Goal: Task Accomplishment & Management: Use online tool/utility

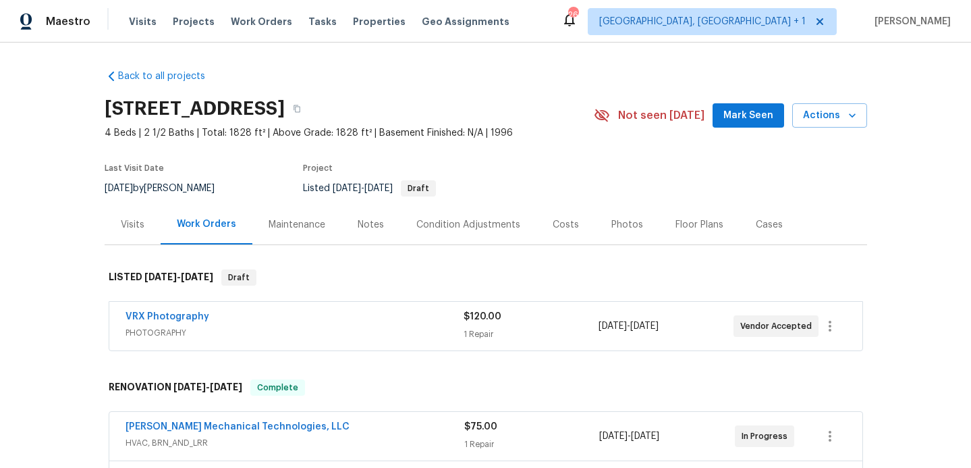
click at [616, 220] on div "Photos" at bounding box center [628, 224] width 32 height 13
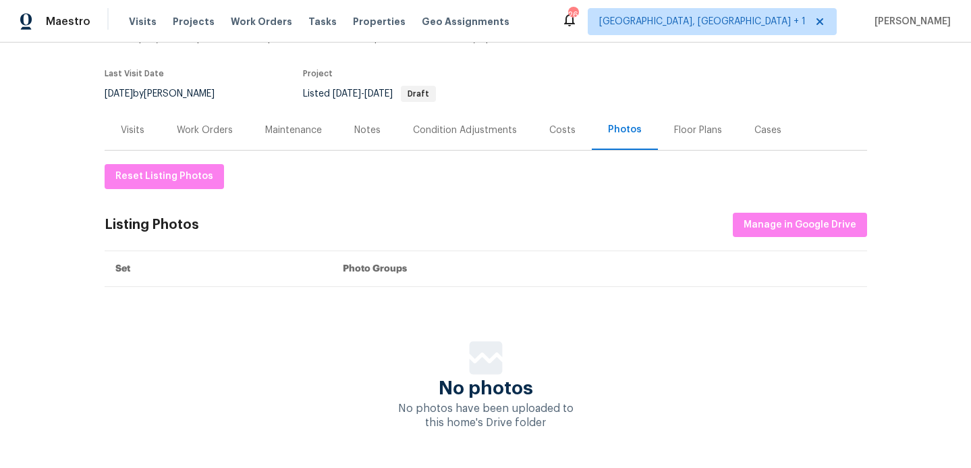
scroll to position [109, 0]
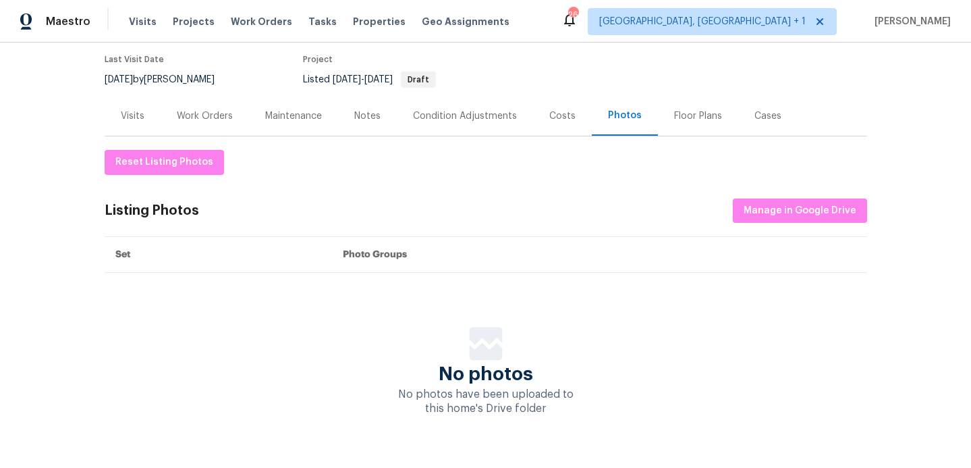
click at [766, 232] on div "Reset Listing Photos Listing Photos Manage in Google Drive Set Photo Groups No …" at bounding box center [486, 283] width 763 height 266
click at [767, 223] on div "Reset Listing Photos Listing Photos Manage in Google Drive Set Photo Groups No …" at bounding box center [486, 283] width 763 height 266
click at [771, 210] on span "Manage in Google Drive" at bounding box center [800, 210] width 113 height 17
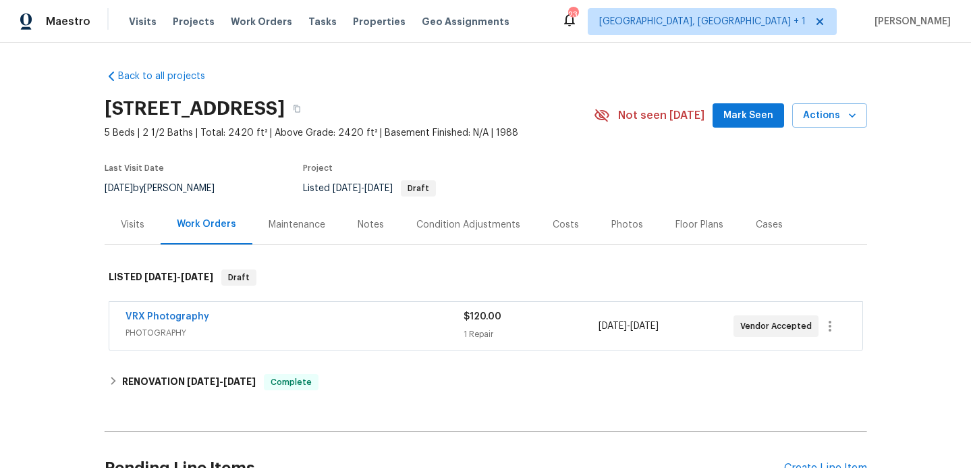
click at [617, 225] on div "Photos" at bounding box center [628, 224] width 32 height 13
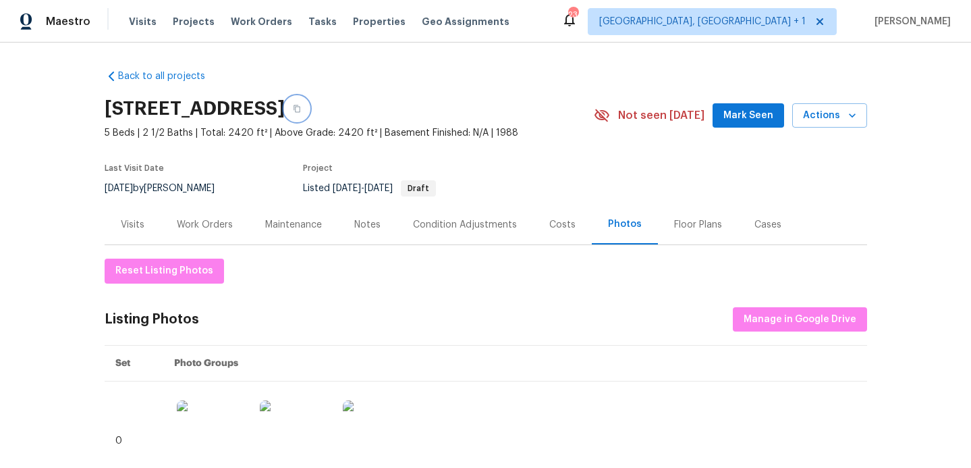
click at [309, 114] on button "button" at bounding box center [297, 109] width 24 height 24
click at [807, 321] on span "Manage in Google Drive" at bounding box center [800, 319] width 113 height 17
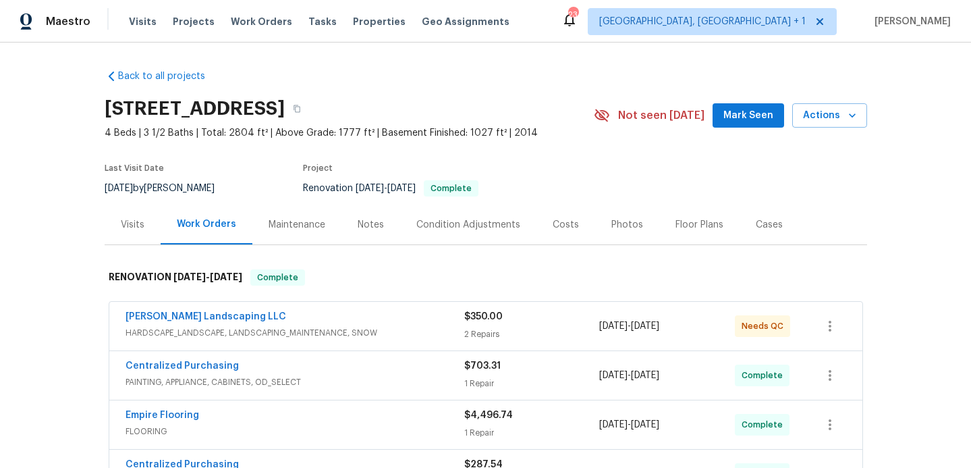
click at [612, 225] on div "Photos" at bounding box center [628, 224] width 32 height 13
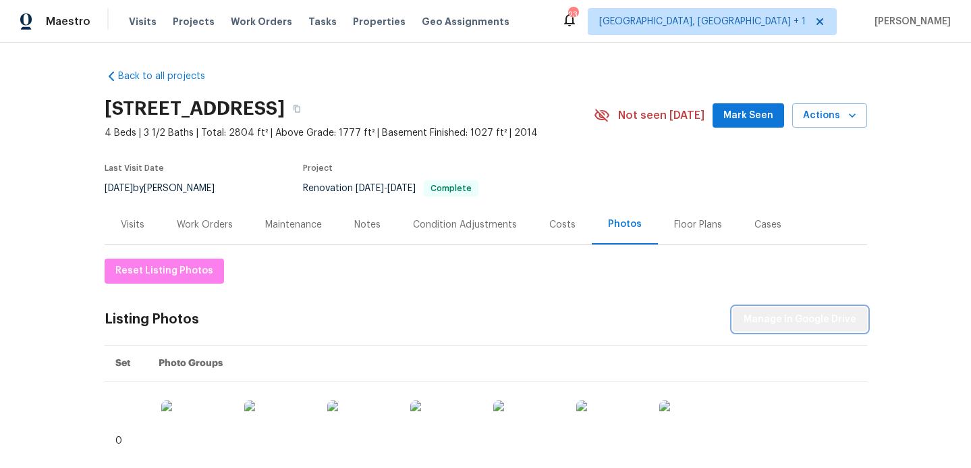
click at [828, 315] on span "Manage in Google Drive" at bounding box center [800, 319] width 113 height 17
